Goal: Find contact information: Find contact information

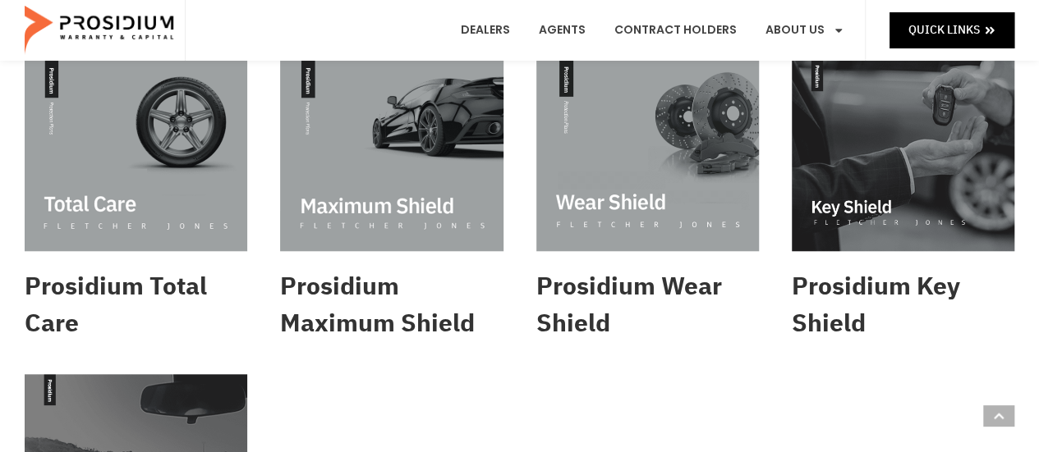
scroll to position [686, 0]
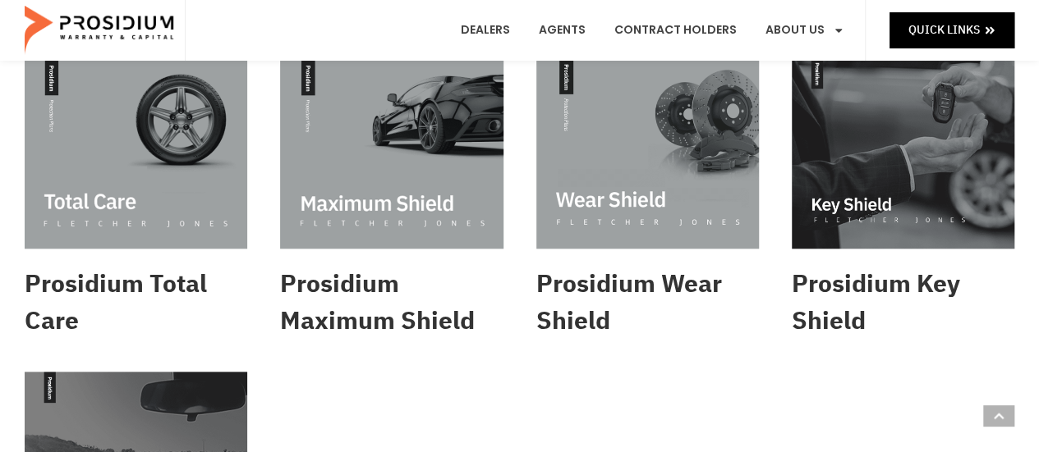
click at [717, 215] on img at bounding box center [647, 152] width 223 height 191
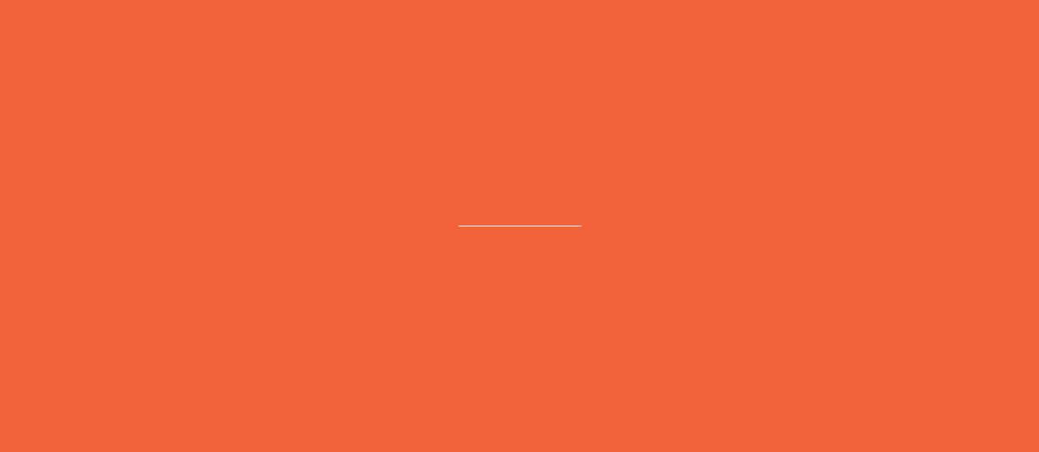
click at [717, 215] on e-page-transition at bounding box center [519, 226] width 1039 height 452
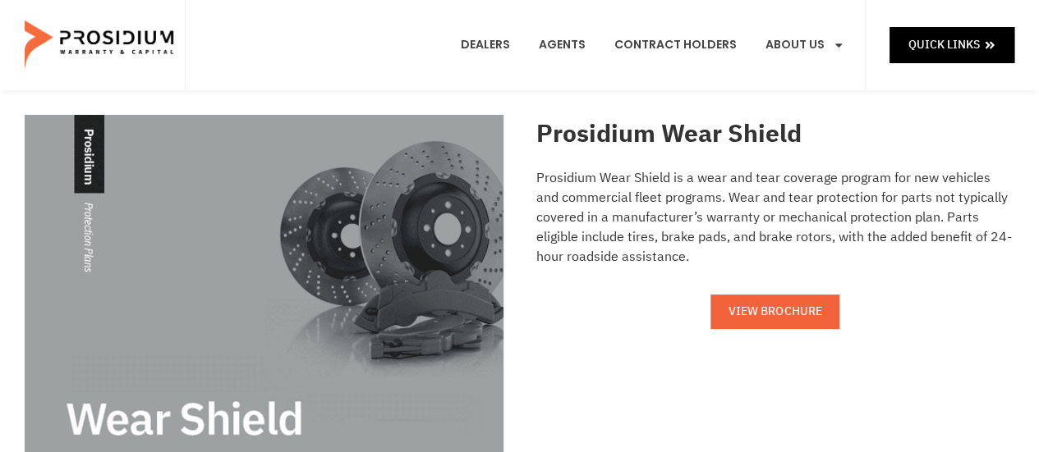
click at [809, 314] on span "VIEW BROCHURE" at bounding box center [774, 311] width 93 height 21
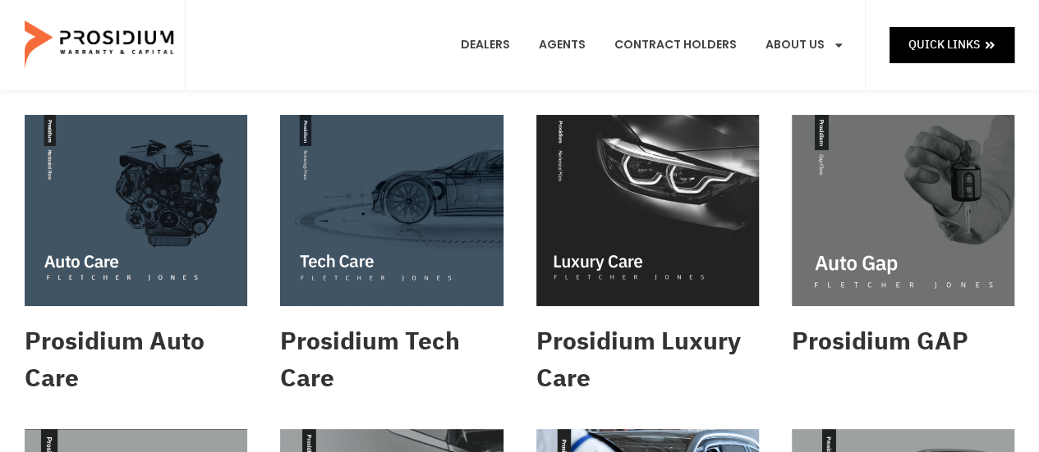
click at [210, 255] on img at bounding box center [136, 210] width 223 height 191
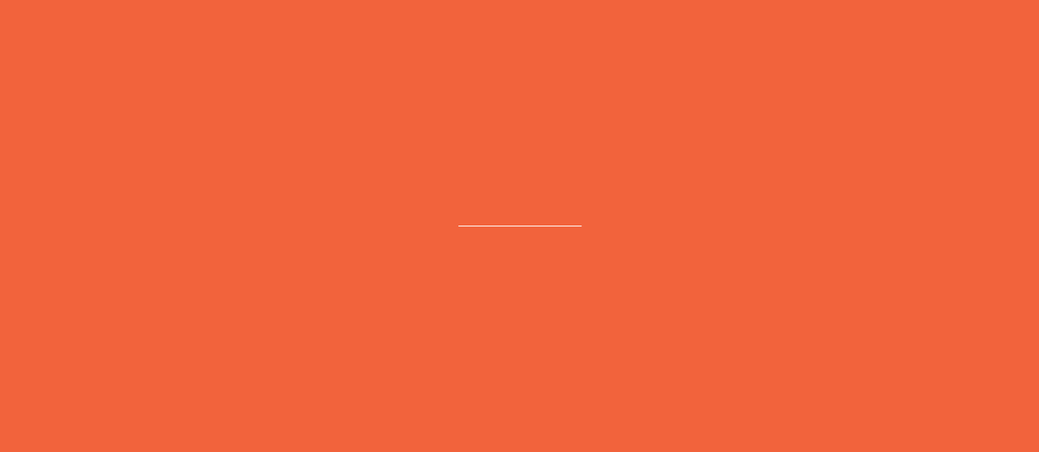
click at [210, 255] on e-page-transition at bounding box center [519, 226] width 1039 height 452
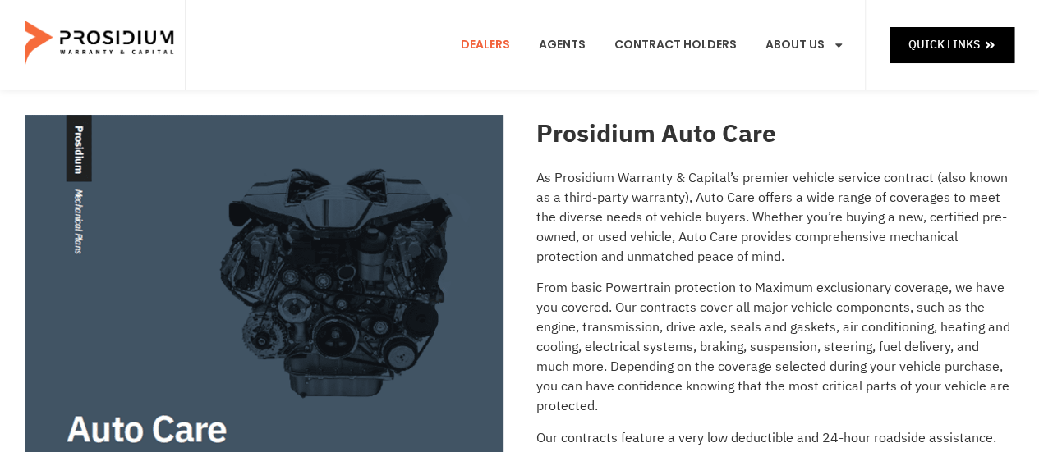
click at [498, 46] on link "Dealers" at bounding box center [485, 45] width 74 height 61
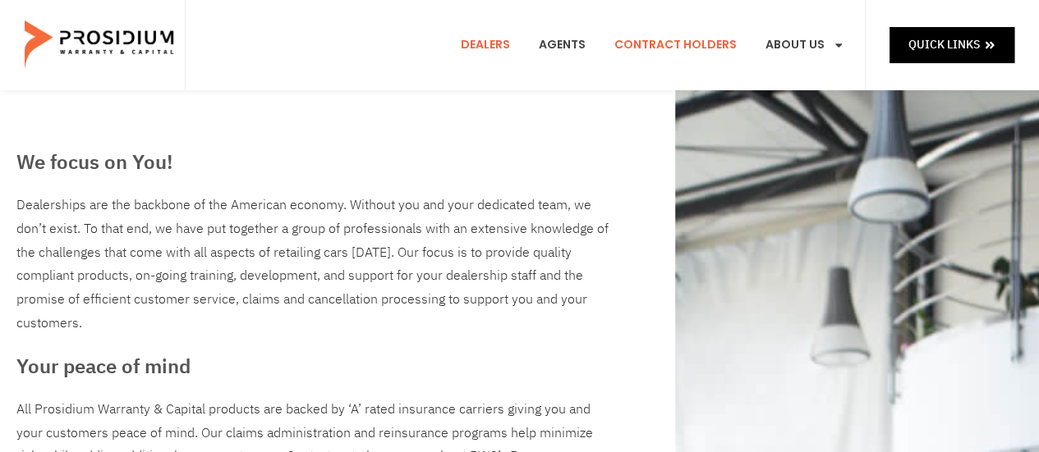
click at [675, 42] on link "Contract Holders" at bounding box center [675, 45] width 147 height 61
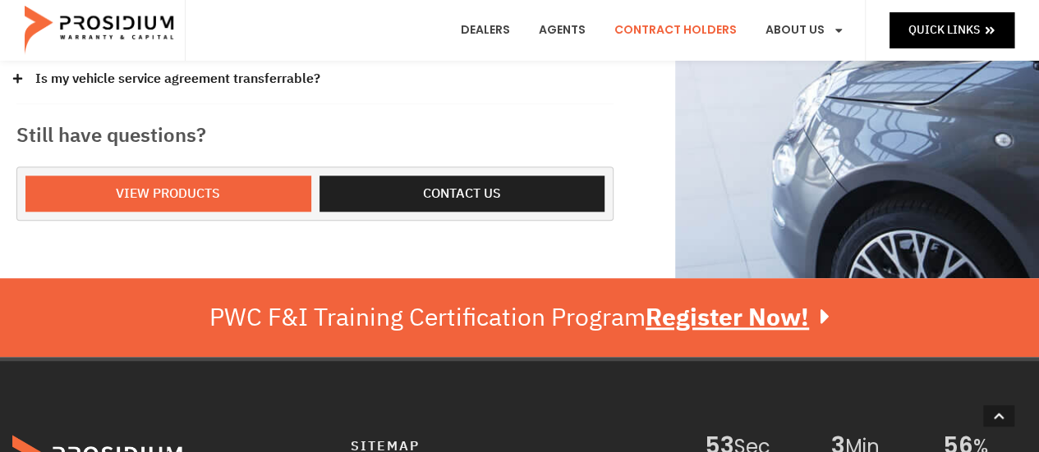
scroll to position [693, 0]
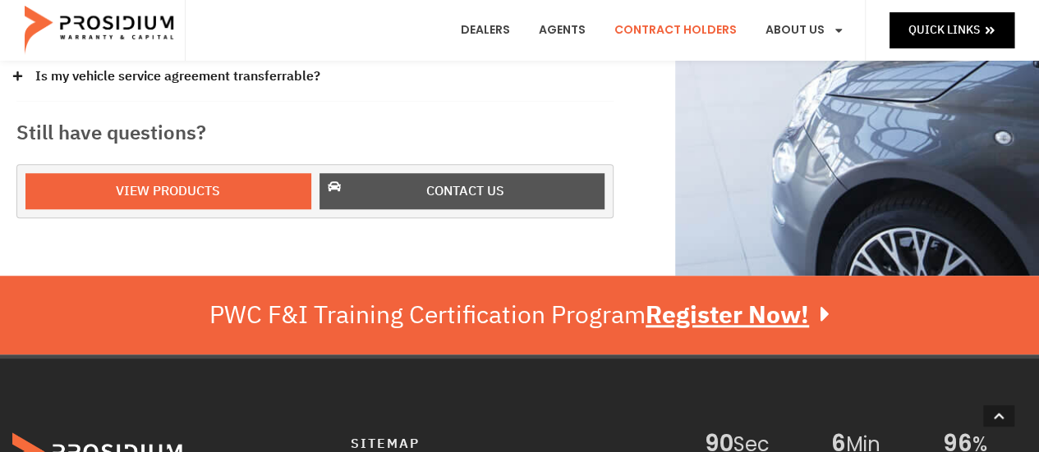
click at [448, 190] on span "Contact us" at bounding box center [465, 192] width 78 height 24
